Goal: Information Seeking & Learning: Learn about a topic

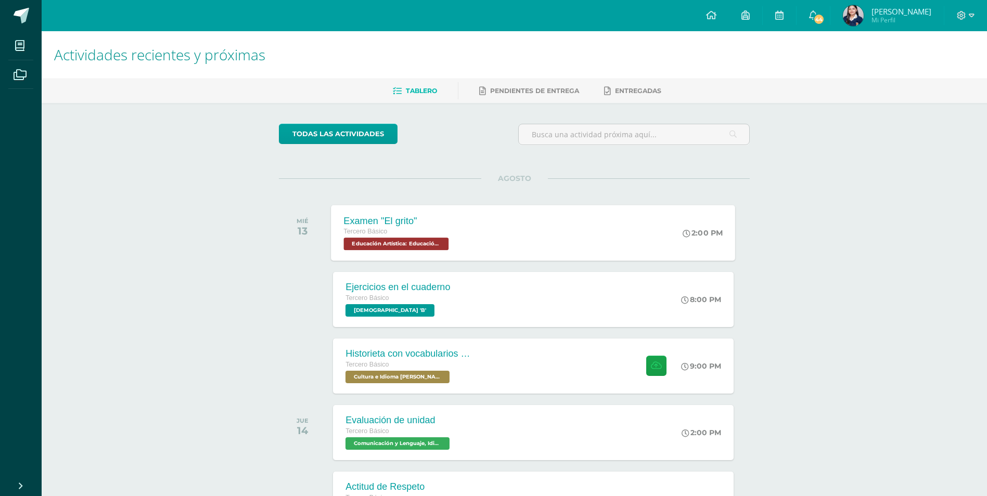
click at [572, 247] on div "Examen "El grito" Tercero Básico Educación Artística: Educación Musical 'B' 2:0…" at bounding box center [533, 233] width 404 height 56
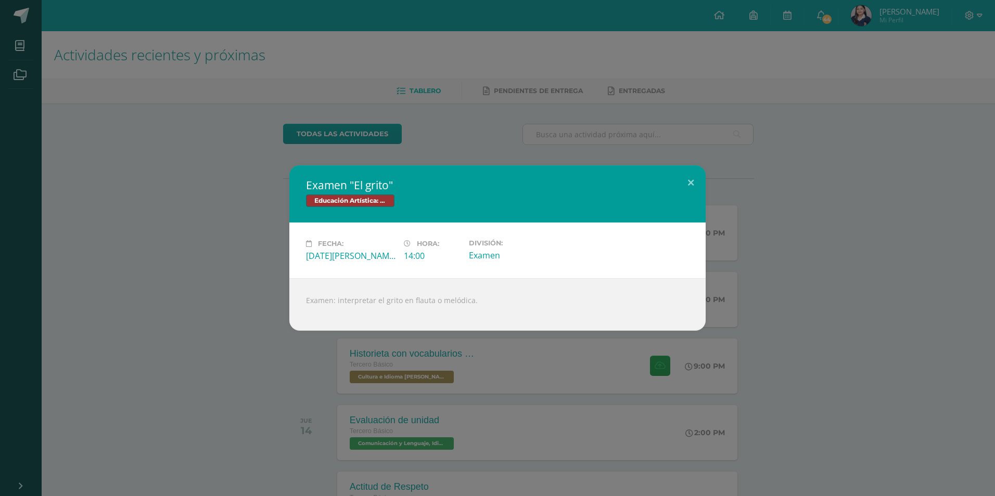
drag, startPoint x: 31, startPoint y: 197, endPoint x: 26, endPoint y: 197, distance: 5.2
click at [26, 197] on div "Examen "El grito" Educación Artística: Educación Musical Fecha: [DATE][PERSON_N…" at bounding box center [497, 247] width 986 height 165
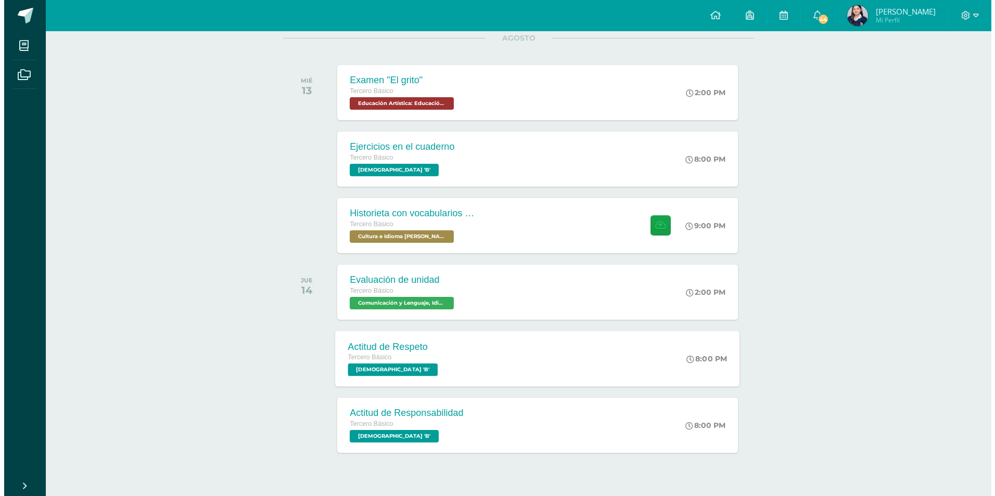
scroll to position [156, 0]
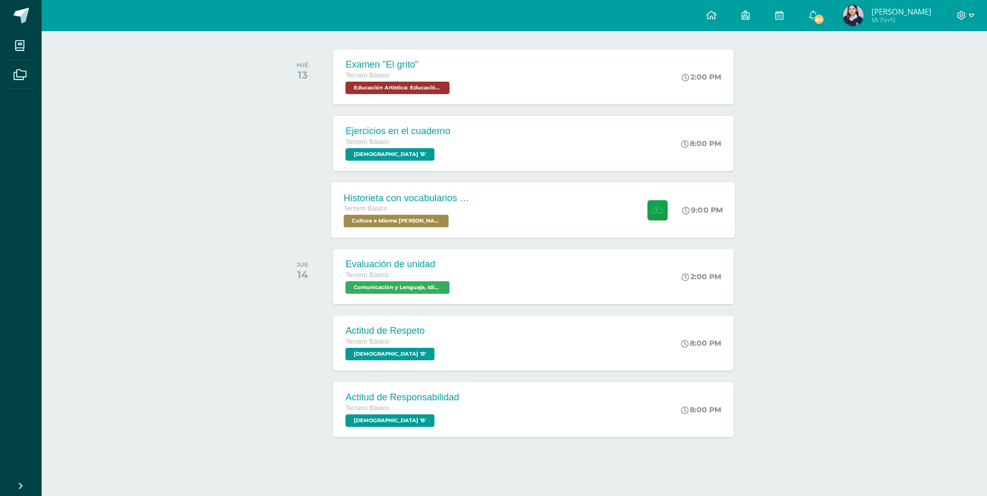
click at [457, 199] on div "Historieta con vocabularios básicos en kaqchikel" at bounding box center [407, 197] width 126 height 11
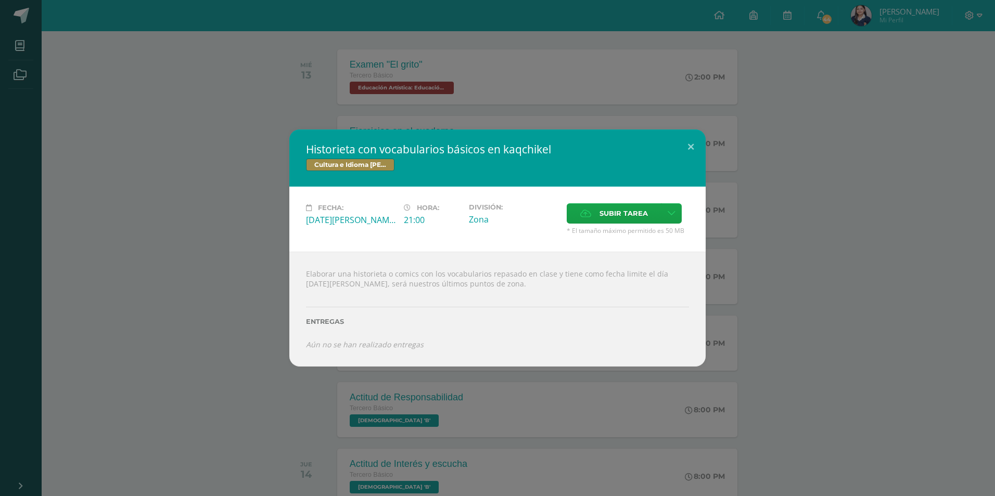
click at [777, 293] on div "Historieta con vocabularios básicos en kaqchikel Cultura e Idioma Maya Garífuna…" at bounding box center [497, 248] width 986 height 237
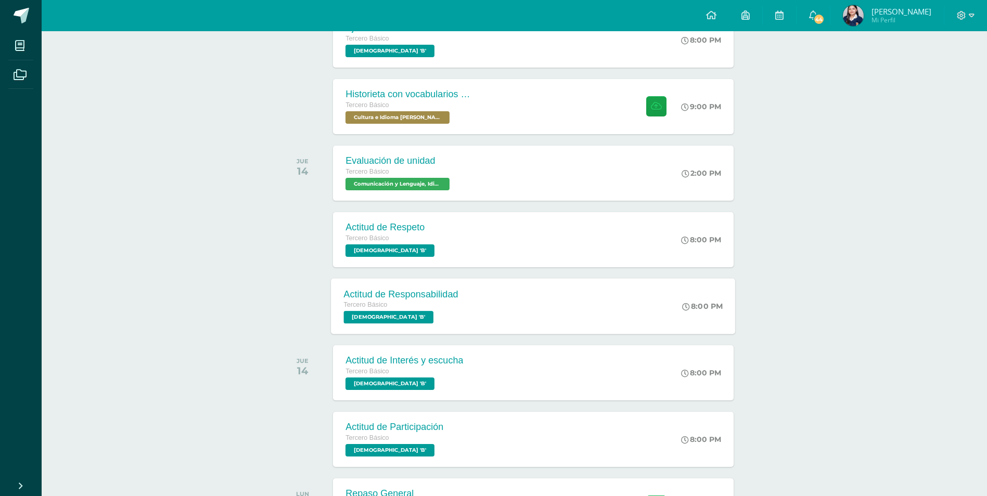
scroll to position [312, 0]
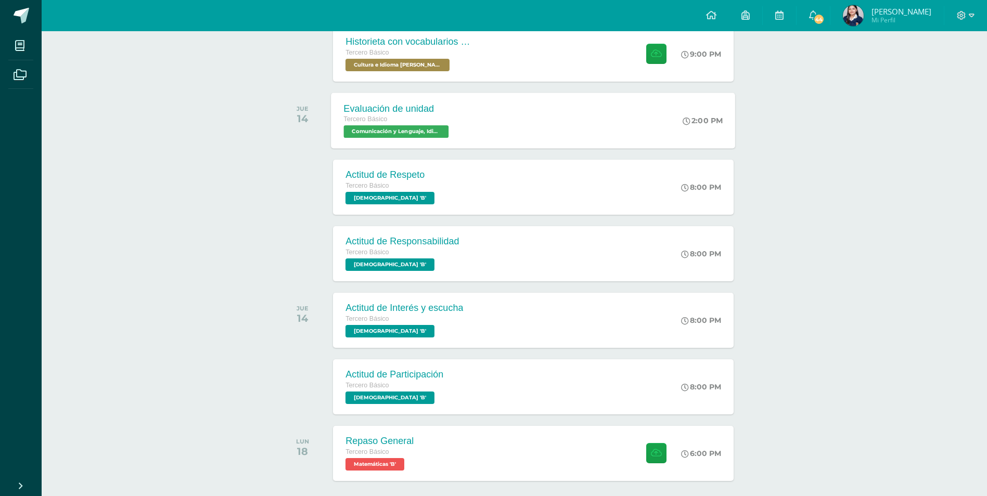
click at [505, 140] on div "Evaluación de unidad Tercero Básico Comunicación y Lenguaje, Idioma Español 'B'…" at bounding box center [533, 121] width 404 height 56
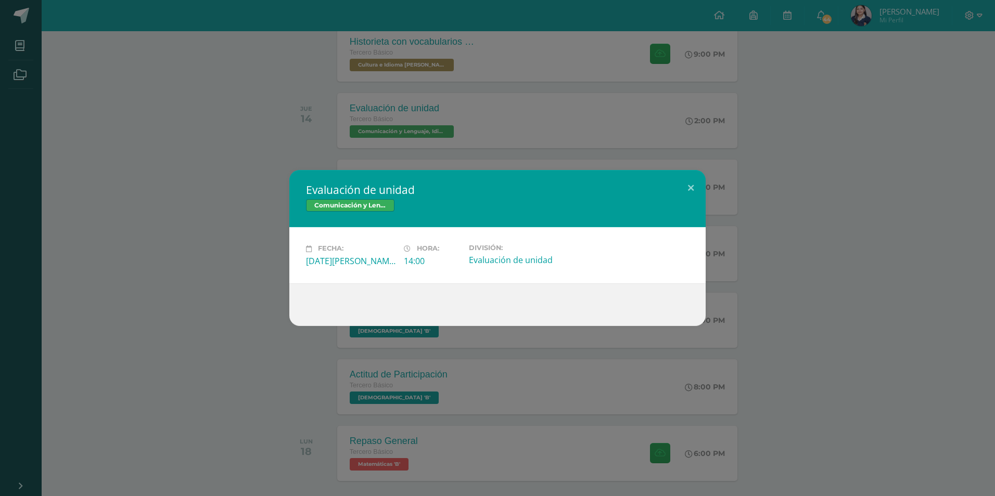
drag, startPoint x: 186, startPoint y: 163, endPoint x: 295, endPoint y: 184, distance: 111.1
click at [186, 164] on div "Evaluación de unidad Comunicación y Lenguaje, Idioma Español Fecha: [DATE][PERS…" at bounding box center [497, 248] width 995 height 496
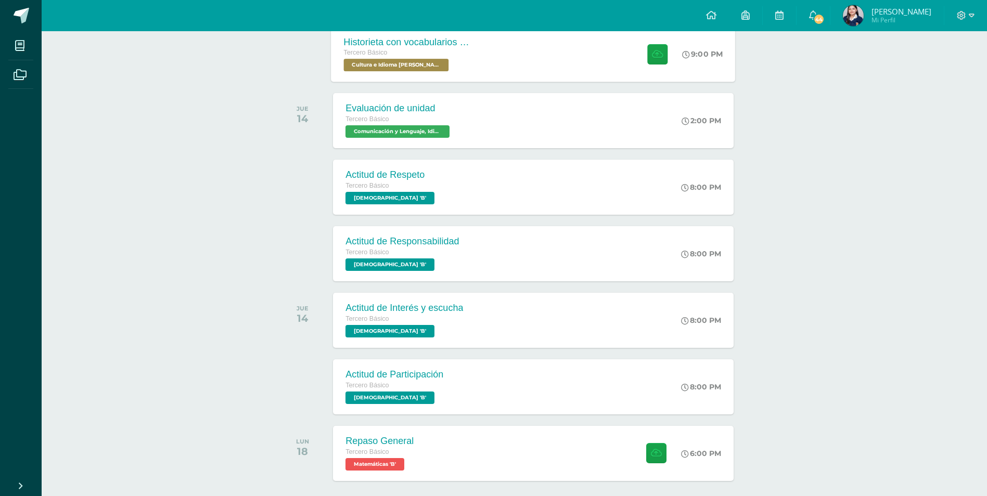
click at [544, 34] on div "Historieta con vocabularios básicos en kaqchikel Tercero Básico Cultura e Idiom…" at bounding box center [533, 54] width 404 height 56
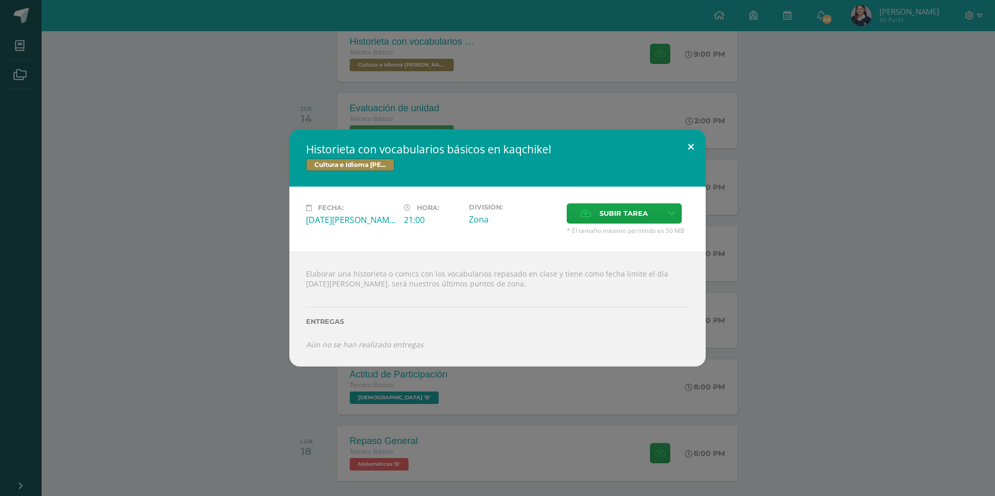
click at [696, 149] on button at bounding box center [691, 147] width 30 height 35
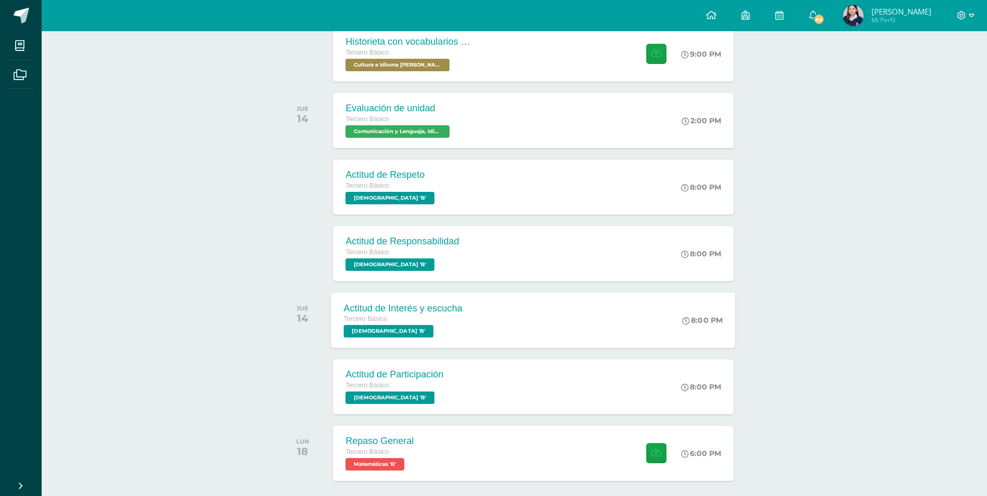
click at [531, 314] on div "Actitud de Interés y escucha Tercero Básico [DEMOGRAPHIC_DATA] 'B' 8:00 PM Acti…" at bounding box center [533, 320] width 404 height 56
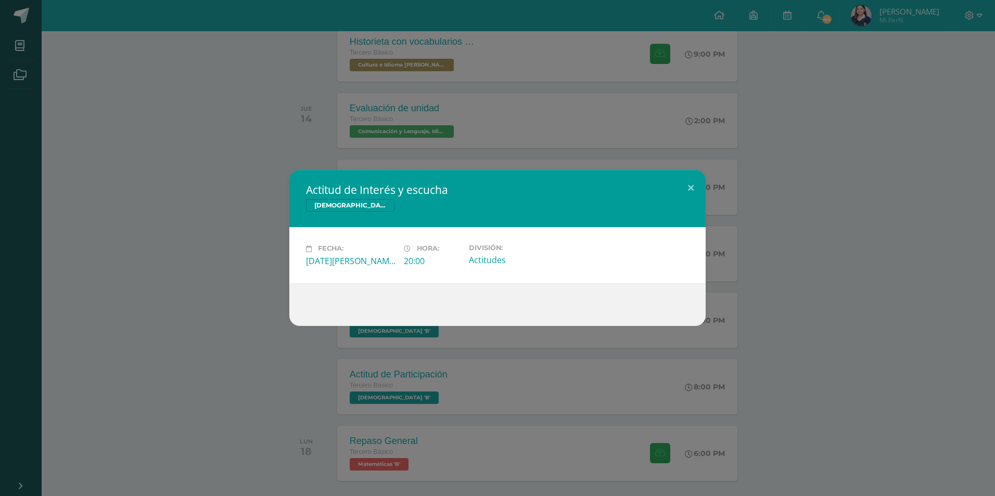
click at [327, 149] on div "Actitud de Interés y escucha [DEMOGRAPHIC_DATA] Fecha: [DATE][PERSON_NAME] Hora…" at bounding box center [497, 248] width 995 height 496
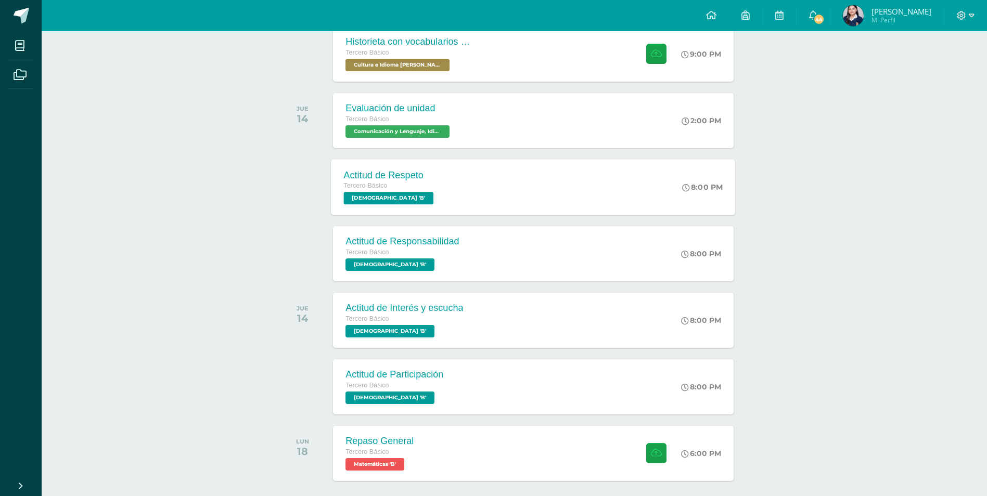
click at [419, 187] on div "Tercero Básico" at bounding box center [390, 185] width 93 height 11
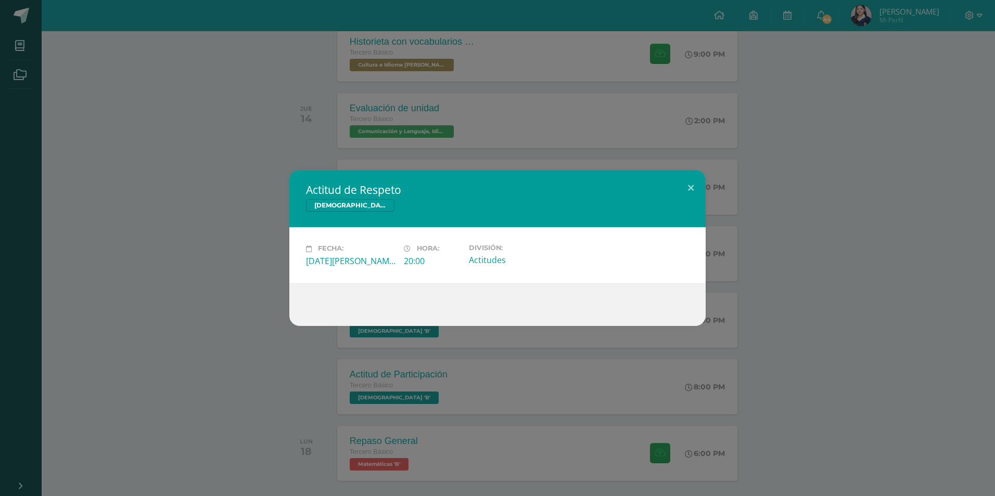
drag, startPoint x: 232, startPoint y: 138, endPoint x: 304, endPoint y: 160, distance: 75.0
click at [234, 139] on div "Actitud de Respeto [DEMOGRAPHIC_DATA] Fecha: [DATE][PERSON_NAME] Hora: 20:00 Di…" at bounding box center [497, 248] width 995 height 496
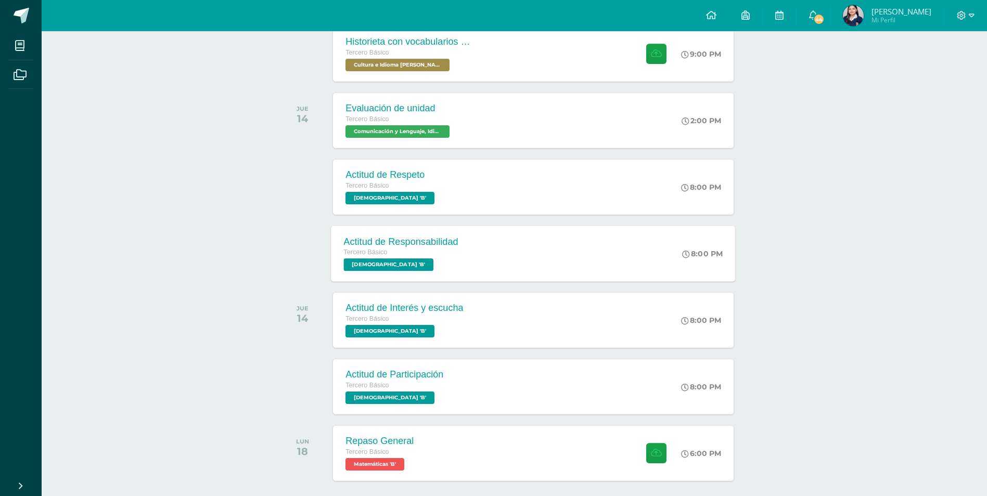
click at [467, 269] on div "Actitud de Responsabilidad Tercero Básico [DEMOGRAPHIC_DATA] 'B'" at bounding box center [401, 254] width 140 height 56
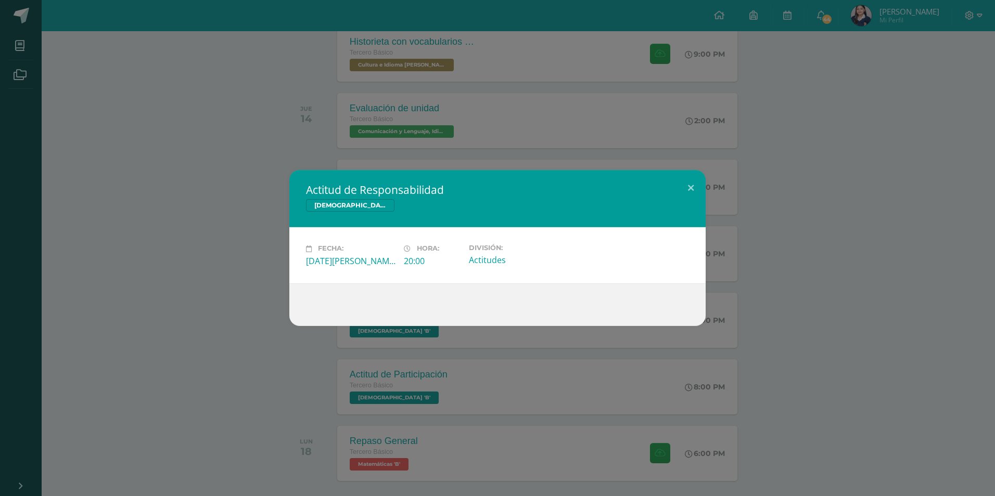
click at [272, 172] on div "Actitud de Responsabilidad [DEMOGRAPHIC_DATA] Fecha: [DATE][PERSON_NAME] Hora: …" at bounding box center [497, 248] width 986 height 156
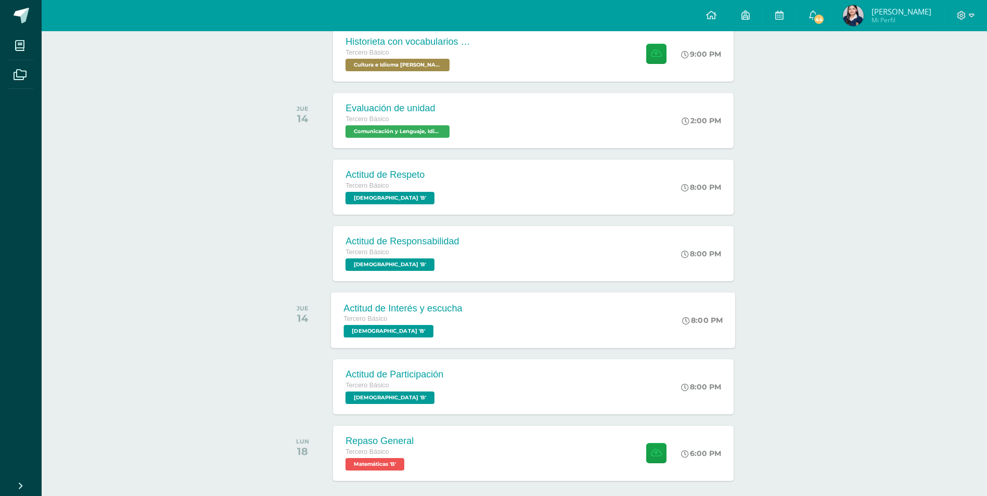
click at [445, 317] on div "Tercero Básico" at bounding box center [403, 319] width 119 height 11
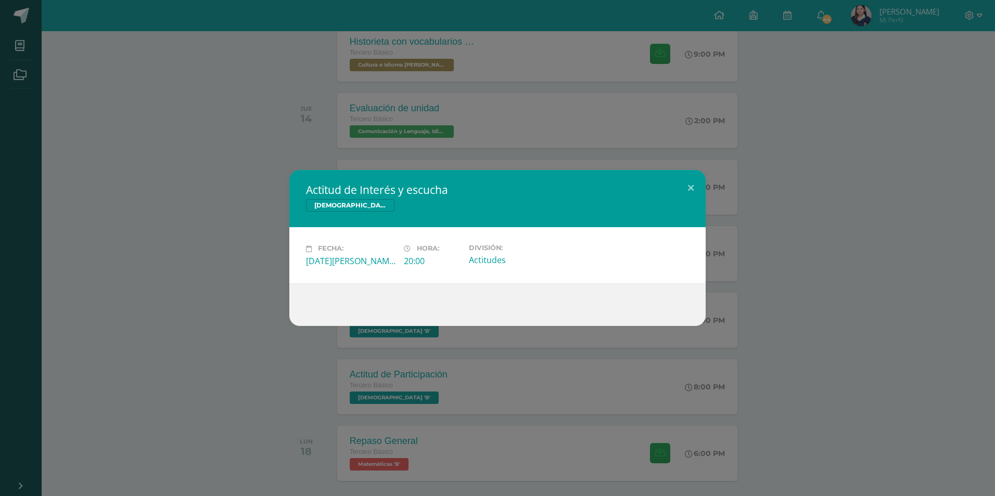
drag, startPoint x: 306, startPoint y: 109, endPoint x: 140, endPoint y: 374, distance: 313.2
click at [305, 109] on div "Actitud de Interés y escucha [DEMOGRAPHIC_DATA] Fecha: [DATE][PERSON_NAME] Hora…" at bounding box center [497, 248] width 995 height 496
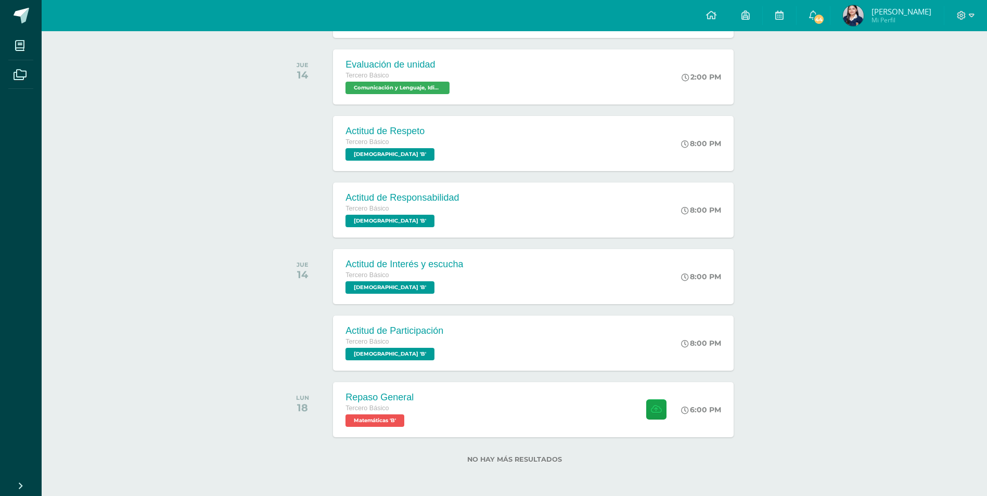
scroll to position [356, 0]
click at [444, 332] on div "Actitud de Participación Tercero Básico [DEMOGRAPHIC_DATA] 'B'" at bounding box center [393, 343] width 124 height 56
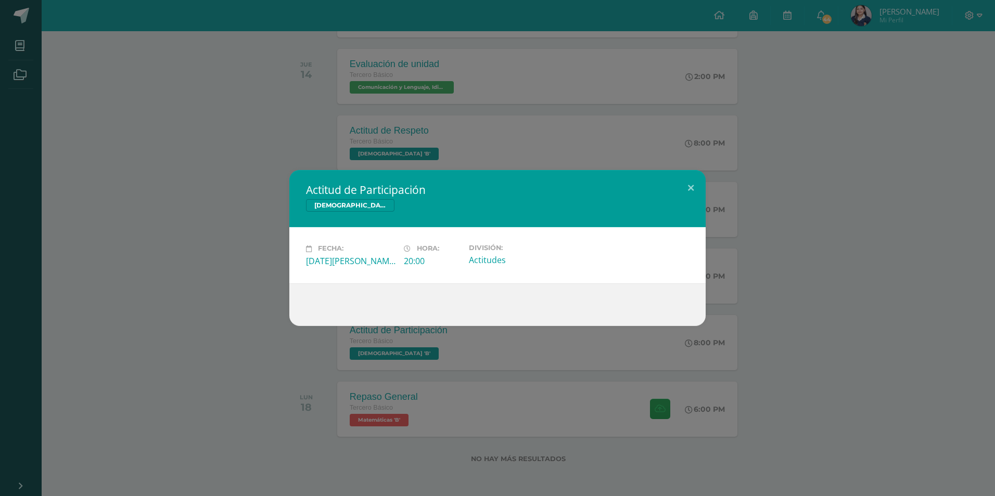
drag, startPoint x: 314, startPoint y: 123, endPoint x: 312, endPoint y: 326, distance: 203.4
click at [313, 126] on div "Actitud de Participación [DEMOGRAPHIC_DATA] Fecha: [DATE][PERSON_NAME] Hora: 20…" at bounding box center [497, 248] width 995 height 496
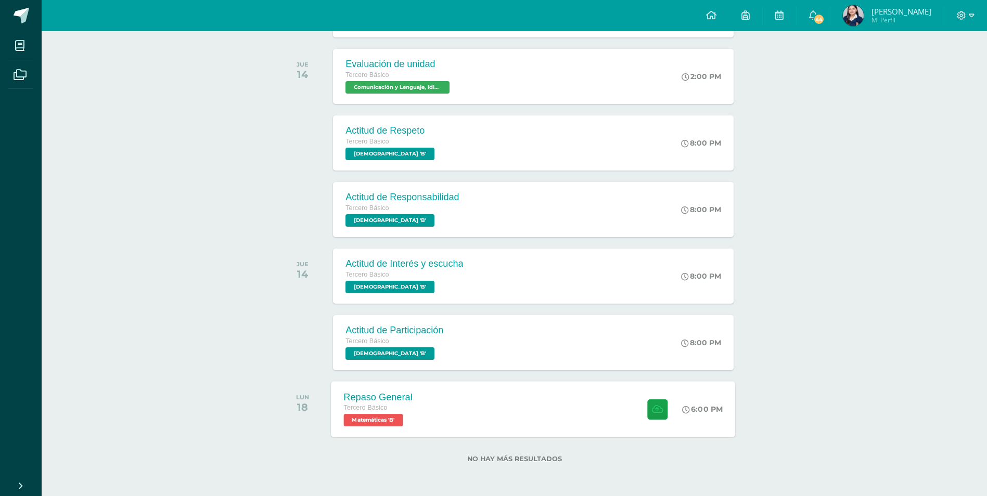
click at [511, 424] on div "Repaso General Tercero Básico Matemáticas 'B' 6:00 PM Repaso General Matemáticas" at bounding box center [533, 409] width 404 height 56
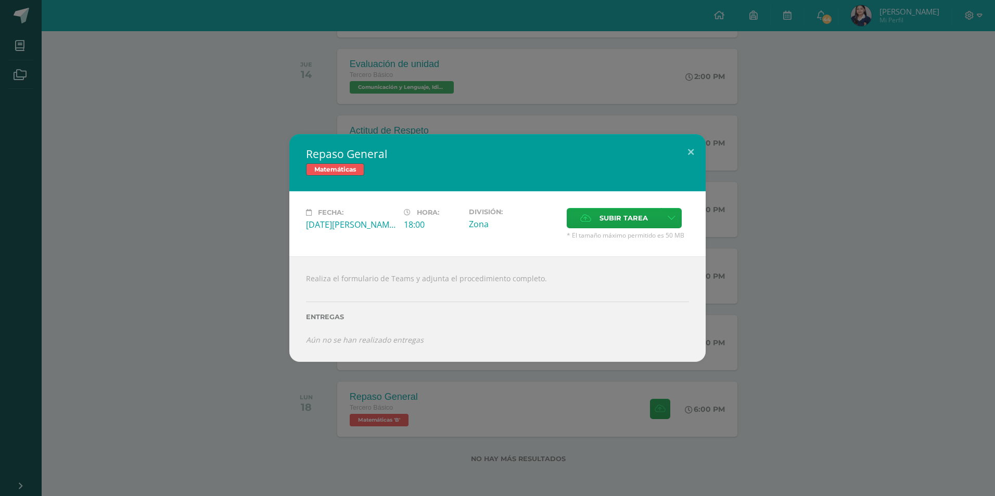
click at [196, 82] on div "Repaso General Matemáticas Fecha: [DATE][PERSON_NAME] Hora: 18:00 División: Zon…" at bounding box center [497, 248] width 995 height 496
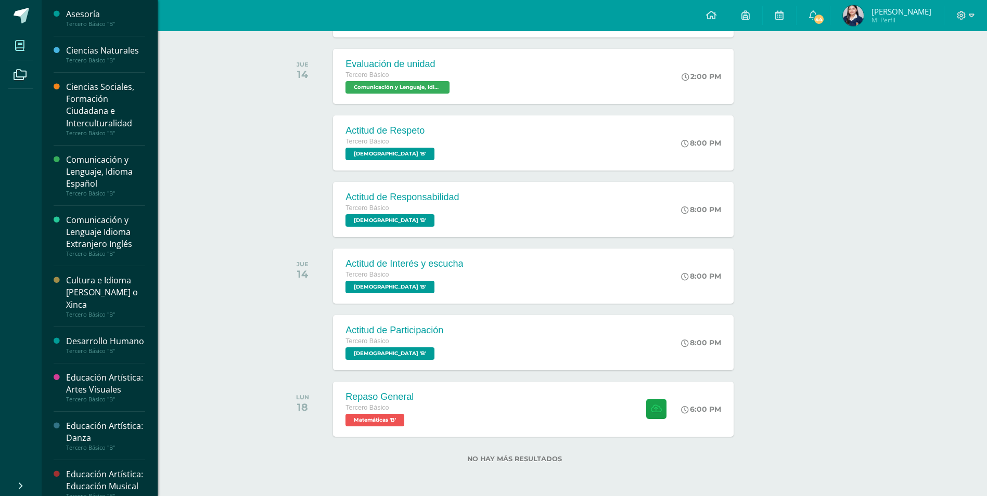
click at [22, 42] on icon at bounding box center [19, 46] width 9 height 10
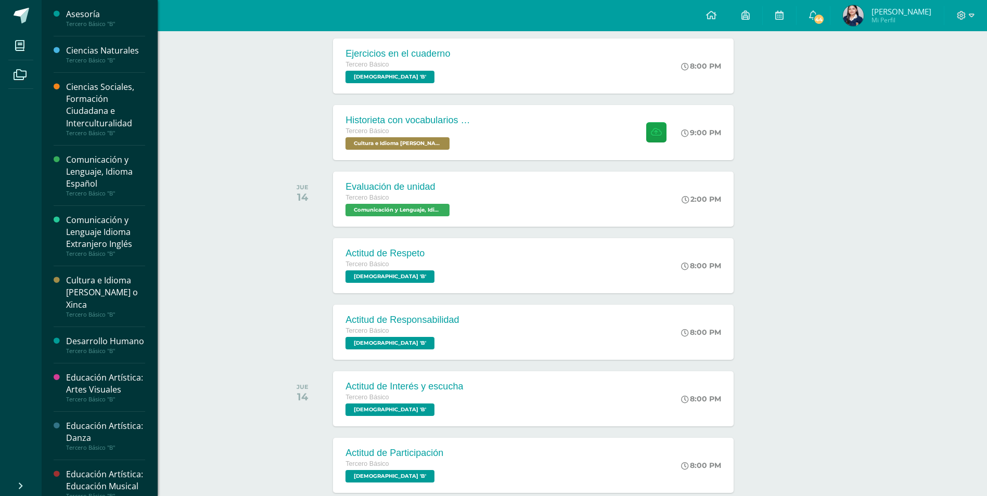
scroll to position [180, 0]
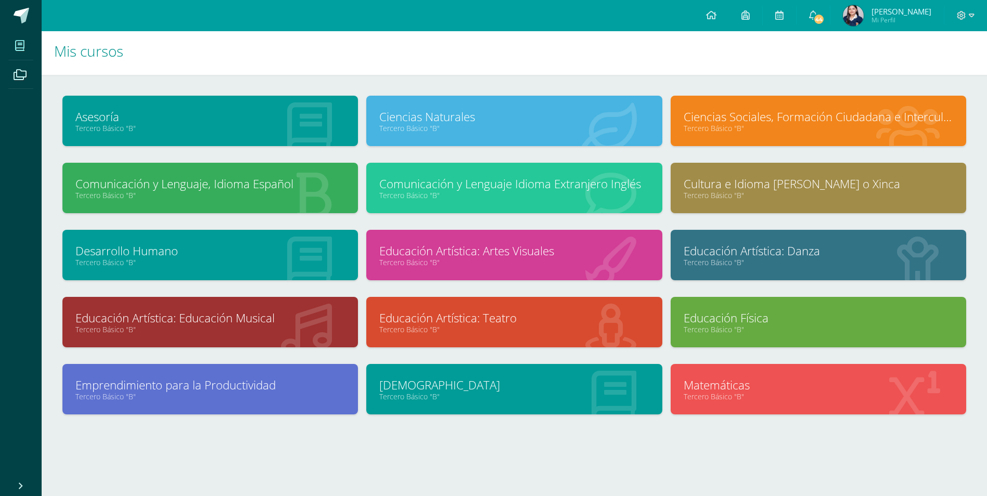
scroll to position [4, 0]
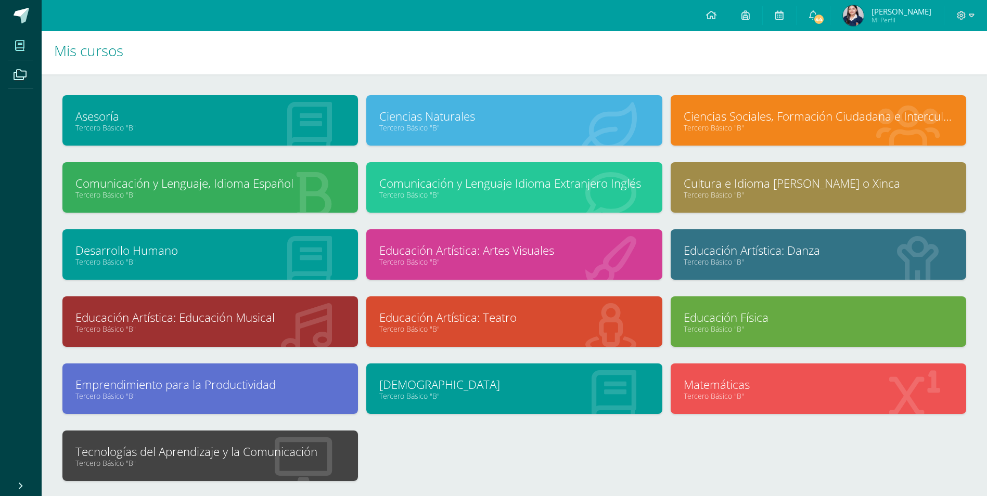
click at [218, 456] on link "Tecnologías del Aprendizaje y la Comunicación" at bounding box center [209, 452] width 269 height 16
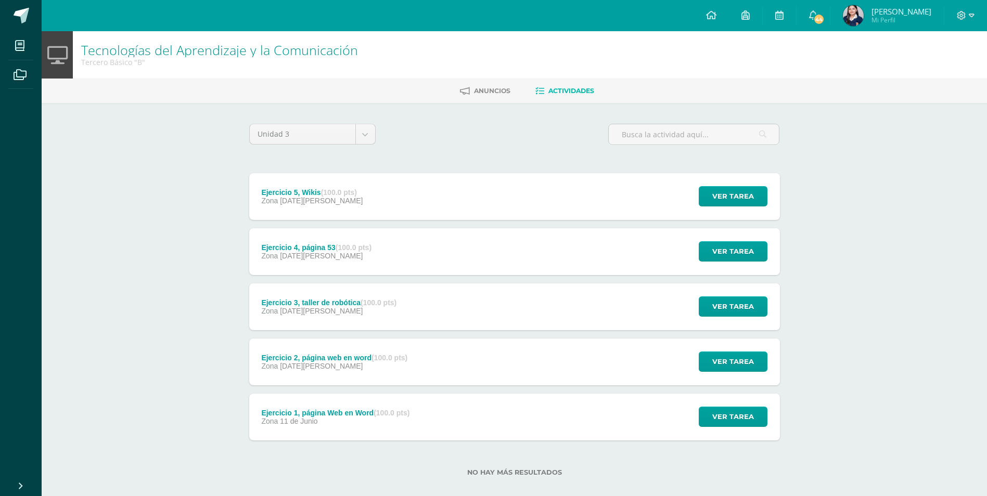
drag, startPoint x: 442, startPoint y: 206, endPoint x: 439, endPoint y: 192, distance: 13.9
click at [442, 205] on div "Ejercicio 5, Wikis (100.0 pts) Zona 08 de Agosto Ver tarea Ejercicio 5, Wikis T…" at bounding box center [514, 196] width 531 height 47
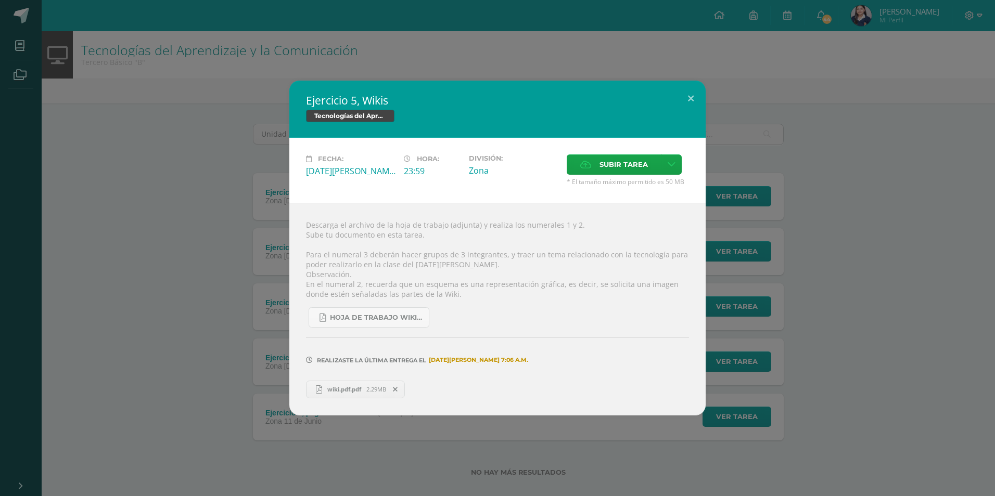
click at [894, 331] on div "Ejercicio 5, Wikis Tecnologías del Aprendizaje y la Comunicación Fecha: Viernes…" at bounding box center [497, 248] width 986 height 334
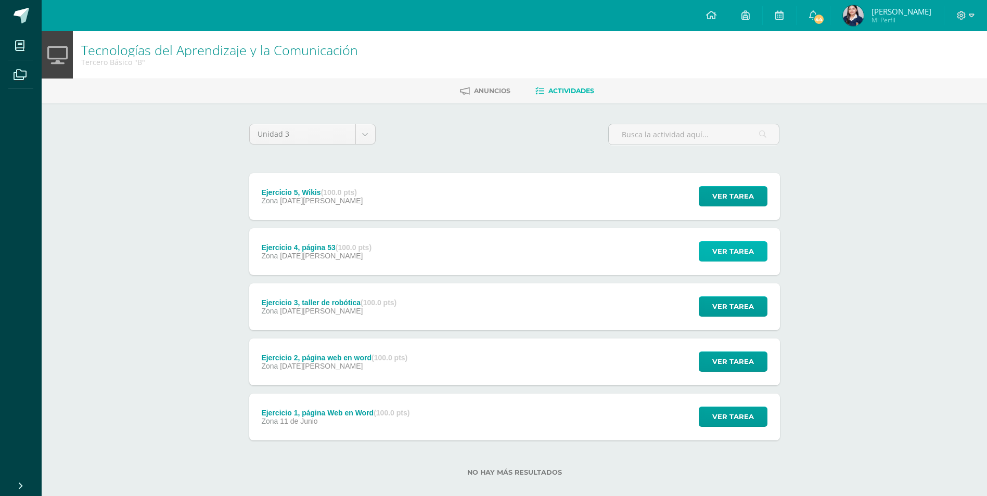
click at [721, 254] on span "Ver tarea" at bounding box center [733, 251] width 42 height 19
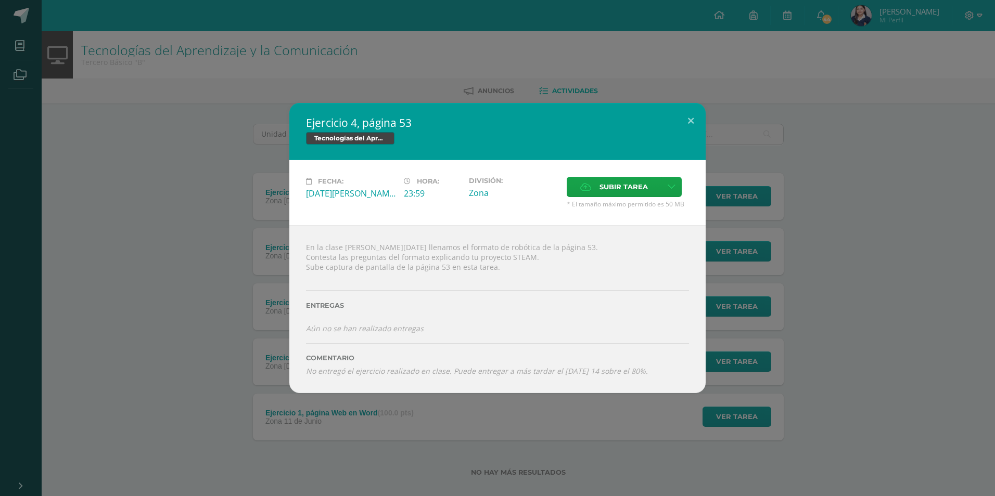
drag, startPoint x: 87, startPoint y: 218, endPoint x: 138, endPoint y: 250, distance: 60.3
click at [138, 250] on div "Ejercicio 4, página 53 Tecnologías del Aprendizaje y la Comunicación Fecha: Mié…" at bounding box center [497, 248] width 986 height 290
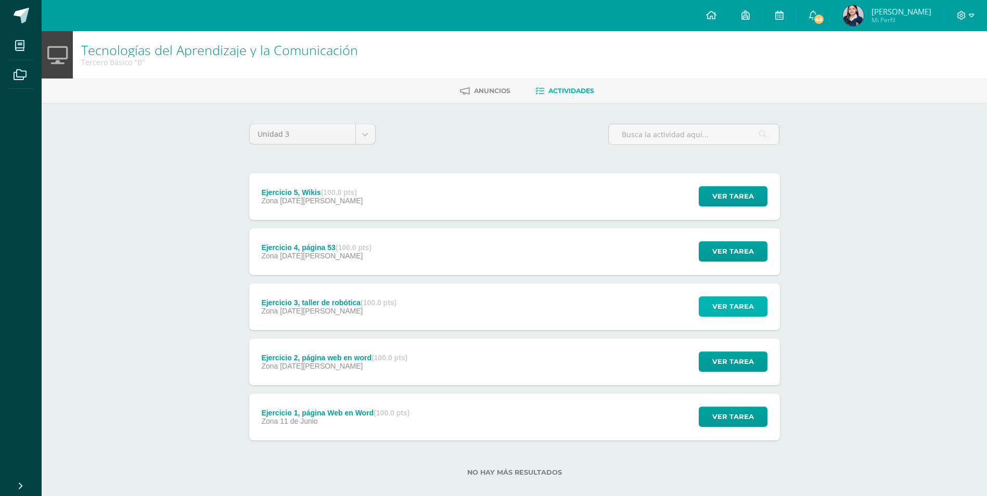
click at [727, 311] on span "Ver tarea" at bounding box center [733, 306] width 42 height 19
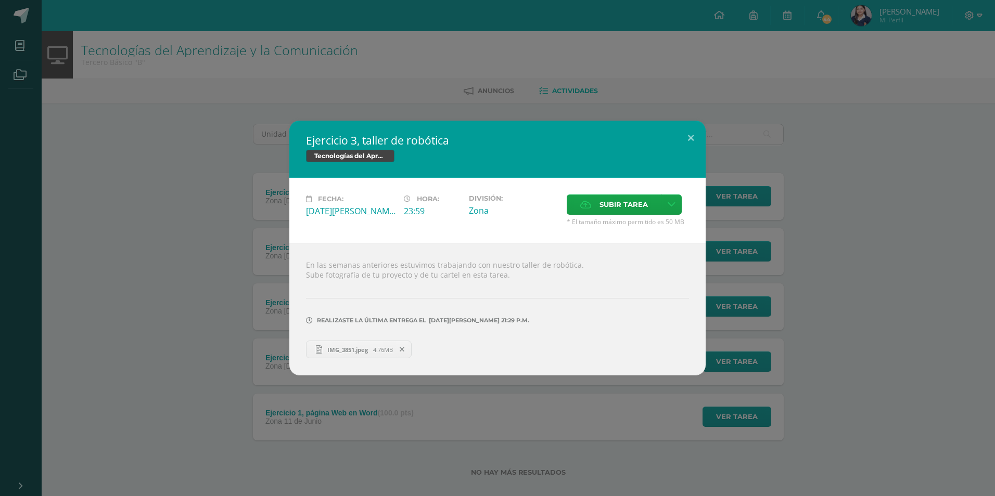
click at [144, 211] on div "Ejercicio 3, taller de robótica Tecnologías del Aprendizaje y la Comunicación F…" at bounding box center [497, 248] width 986 height 255
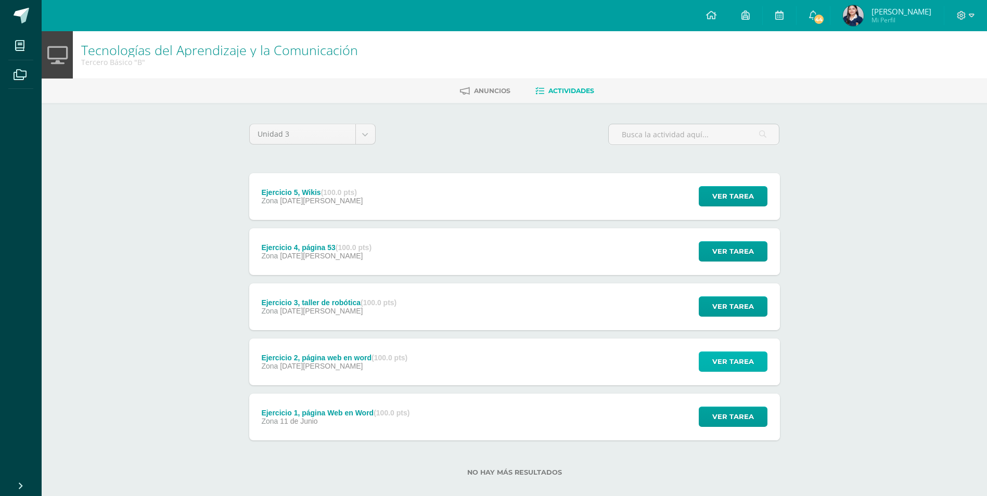
click at [744, 359] on span "Ver tarea" at bounding box center [733, 361] width 42 height 19
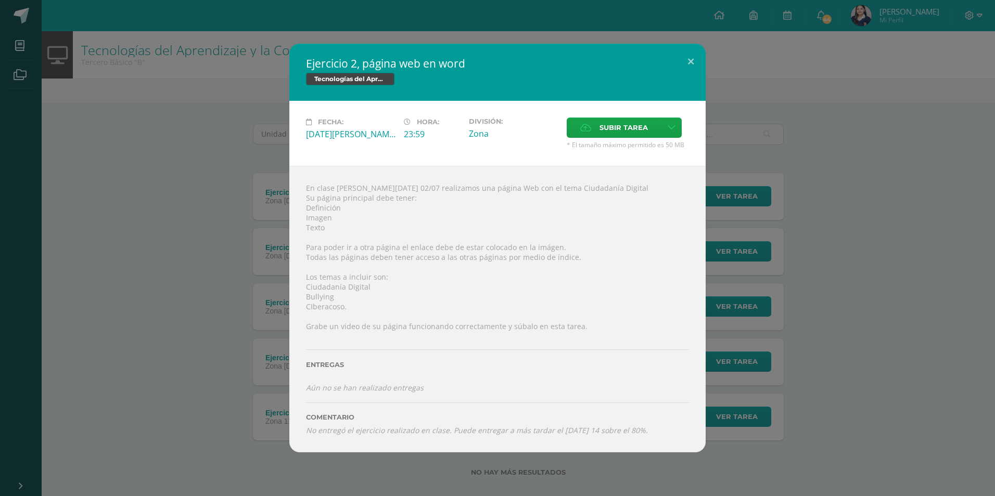
click at [124, 324] on div "Ejercicio 2, página web en word Tecnologías del Aprendizaje y la Comunicación F…" at bounding box center [497, 248] width 986 height 408
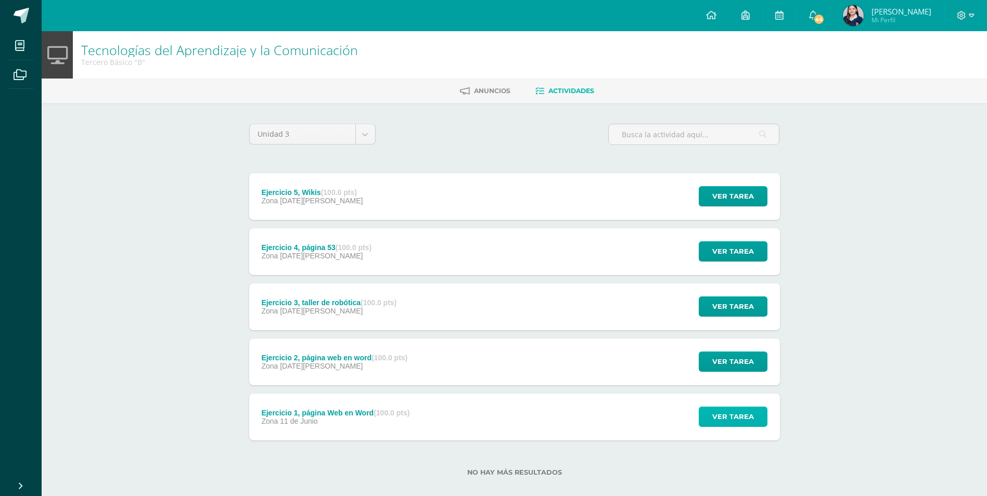
click at [731, 420] on span "Ver tarea" at bounding box center [733, 416] width 42 height 19
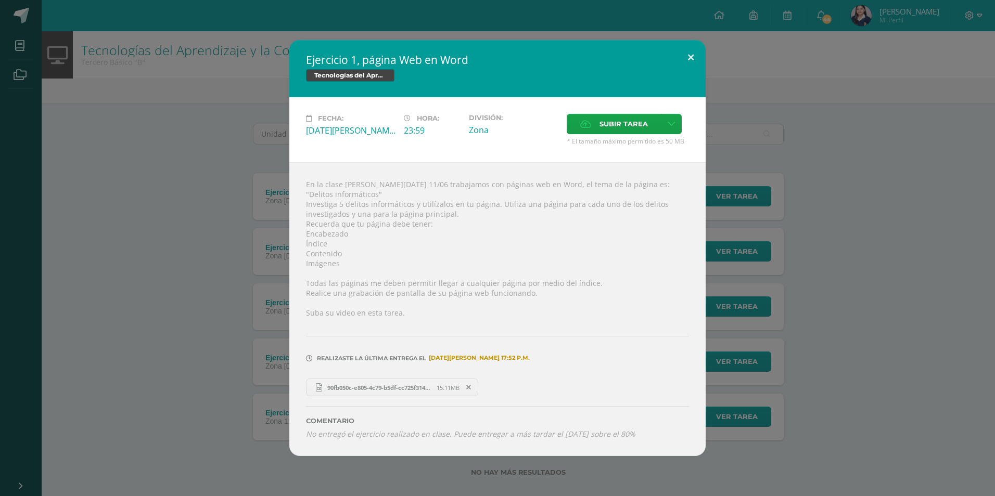
click at [692, 58] on button at bounding box center [691, 57] width 30 height 35
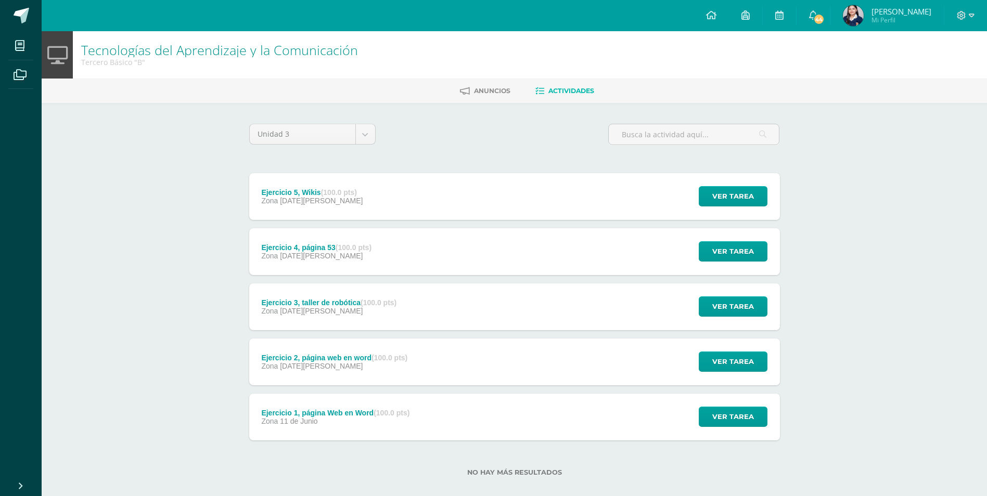
click at [457, 186] on div "Ejercicio 5, Wikis (100.0 pts) Zona 08 de Agosto Ver tarea Ejercicio 5, Wikis T…" at bounding box center [514, 196] width 531 height 47
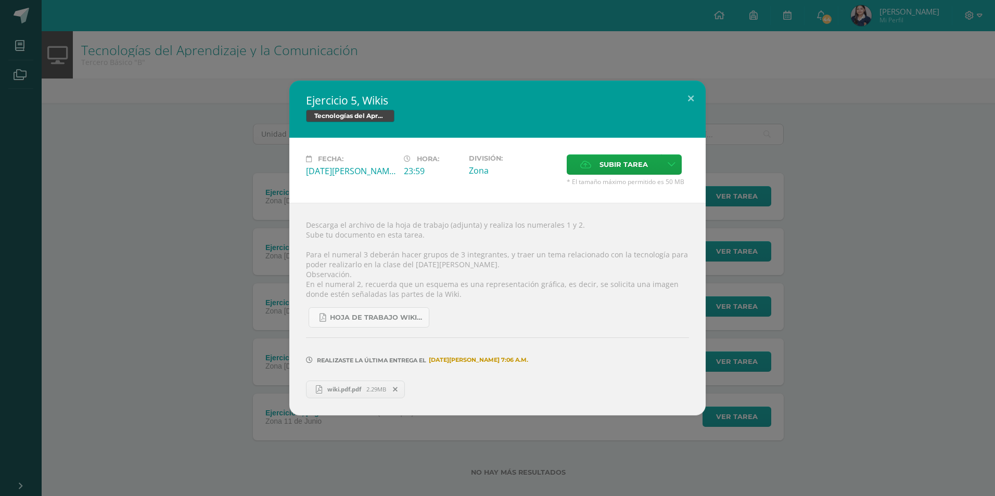
click at [368, 391] on span "2.29MB" at bounding box center [376, 389] width 20 height 8
drag, startPoint x: 210, startPoint y: 144, endPoint x: 205, endPoint y: 150, distance: 7.8
click at [205, 150] on div "Ejercicio 5, Wikis Tecnologías del Aprendizaje y la Comunicación Fecha: Viernes…" at bounding box center [497, 248] width 986 height 334
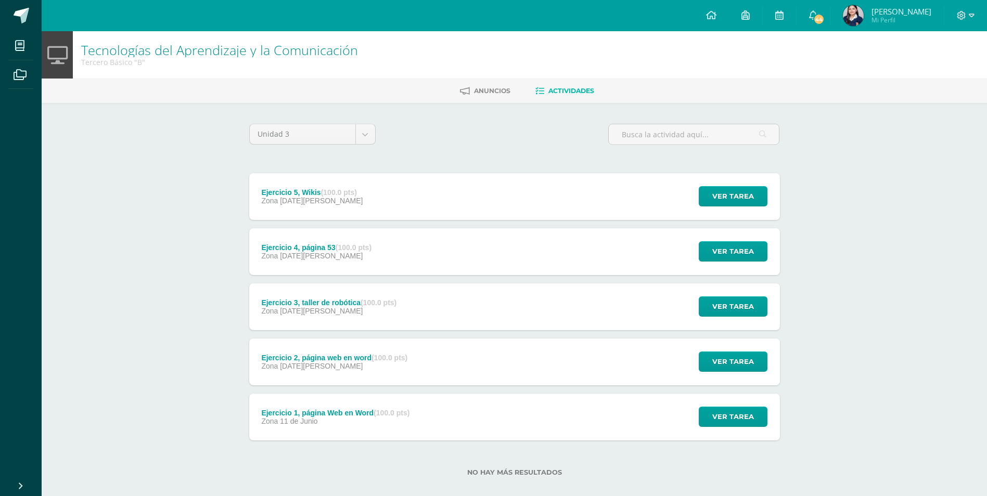
click at [413, 219] on div "Ejercicio 5, Wikis (100.0 pts) Zona 08 de Agosto Ver tarea Ejercicio 5, Wikis T…" at bounding box center [514, 196] width 531 height 47
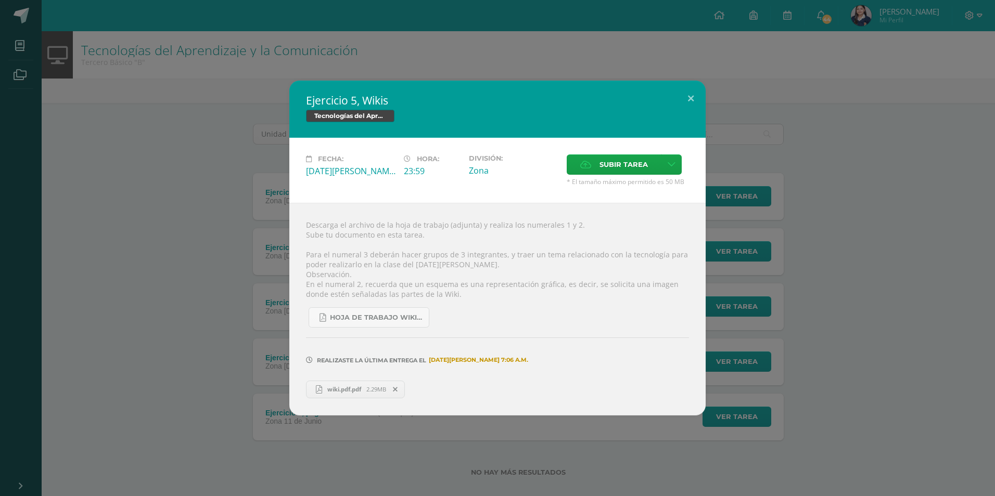
click at [376, 385] on span "2.29MB" at bounding box center [376, 389] width 20 height 8
